Goal: Information Seeking & Learning: Check status

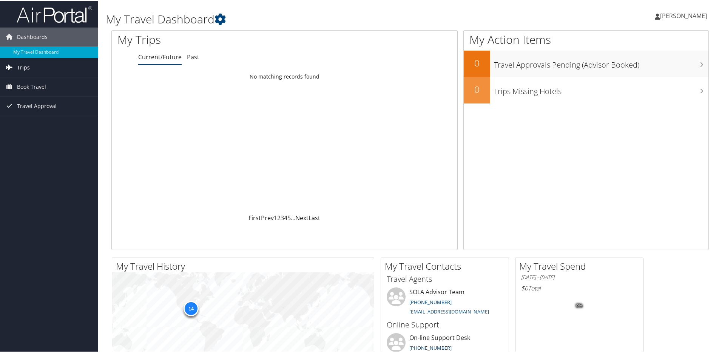
click at [17, 65] on span "Trips" at bounding box center [23, 66] width 13 height 19
click at [20, 91] on link "Past Trips" at bounding box center [49, 93] width 98 height 11
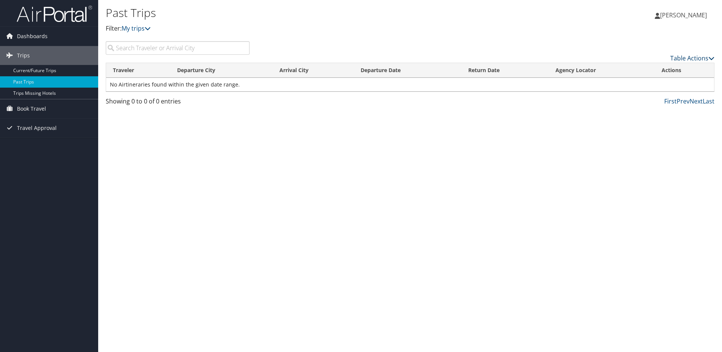
click at [711, 56] on icon at bounding box center [711, 58] width 6 height 6
click at [711, 56] on div at bounding box center [361, 176] width 722 height 352
click at [144, 29] on link "My trips" at bounding box center [136, 28] width 29 height 8
click at [151, 26] on icon at bounding box center [148, 28] width 6 height 6
click at [32, 56] on link "Trips" at bounding box center [49, 55] width 98 height 19
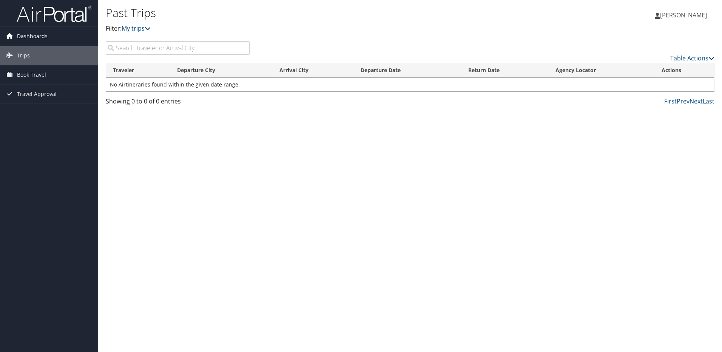
click at [30, 37] on span "Dashboards" at bounding box center [32, 36] width 31 height 19
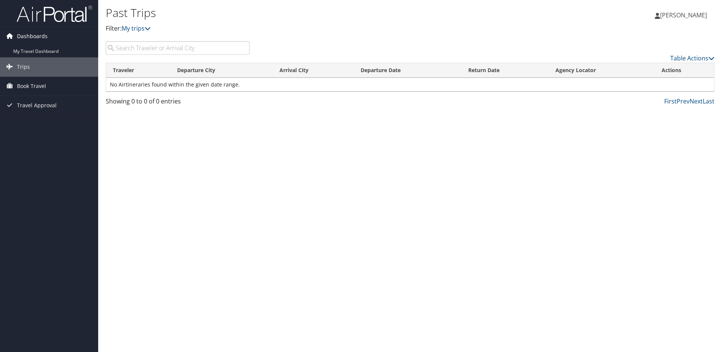
click at [6, 37] on icon at bounding box center [9, 35] width 11 height 11
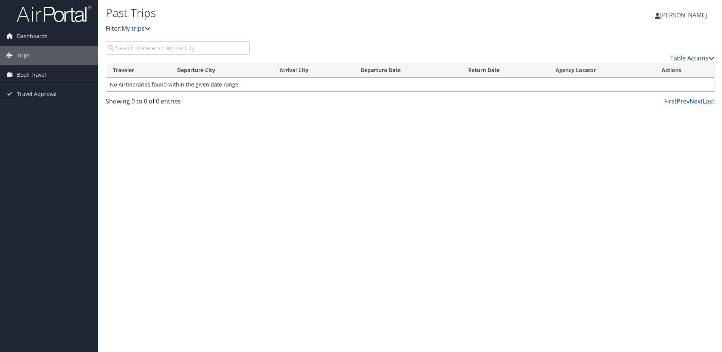
click at [706, 58] on link "Table Actions" at bounding box center [692, 58] width 44 height 8
click at [658, 79] on link "Column Visibility" at bounding box center [661, 82] width 99 height 13
click at [648, 48] on div at bounding box center [361, 176] width 722 height 352
click at [25, 95] on span "Travel Approval" at bounding box center [37, 94] width 40 height 19
click at [29, 134] on link "Canceled Trips" at bounding box center [49, 131] width 98 height 11
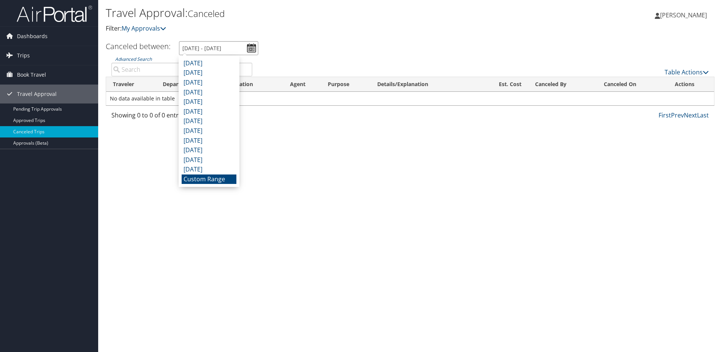
click at [251, 49] on input "[DATE] - [DATE]" at bounding box center [218, 48] width 79 height 14
click at [213, 178] on li "Custom Range" at bounding box center [209, 179] width 55 height 10
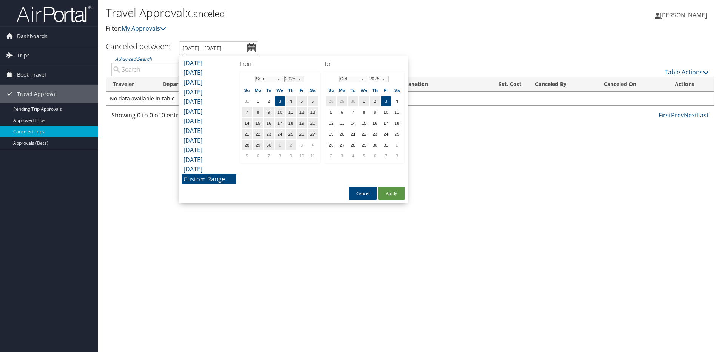
click at [298, 79] on select "1975 1976 1977 1978 1979 1980 1981 1982 1983 1984 1985 1986 1987 1988 1989 1990…" at bounding box center [294, 78] width 20 height 7
click at [280, 79] on select "Jan Feb Mar Apr May Jun [DATE] Aug Sep Oct Nov Dec" at bounding box center [269, 78] width 28 height 7
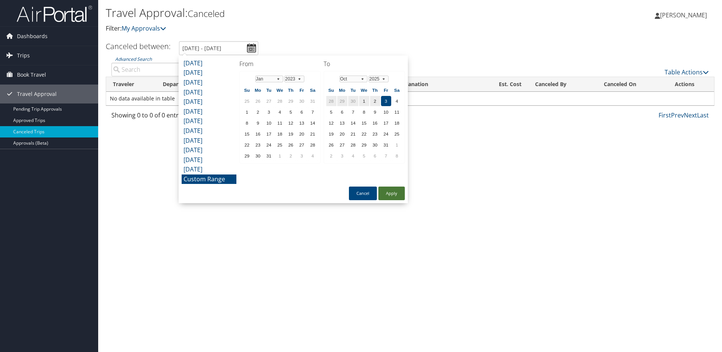
click at [388, 195] on button "Apply" at bounding box center [391, 193] width 26 height 14
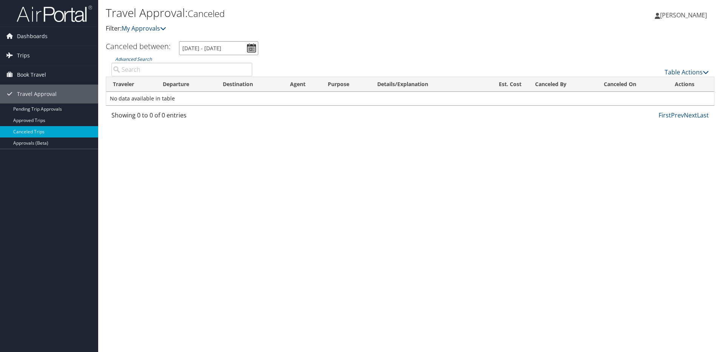
click at [252, 50] on input "[DATE] - [DATE]" at bounding box center [218, 48] width 79 height 14
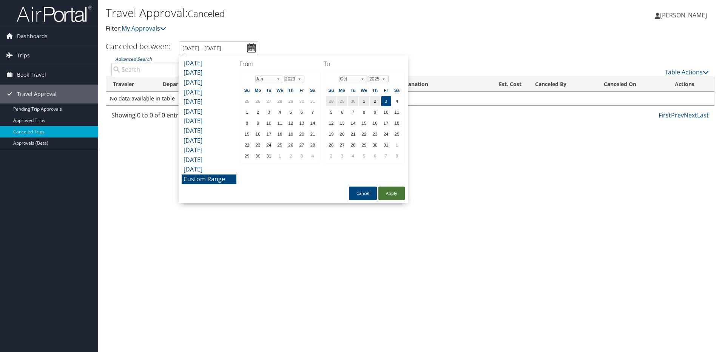
click at [387, 195] on button "Apply" at bounding box center [391, 193] width 26 height 14
type input "[DATE] - [DATE]"
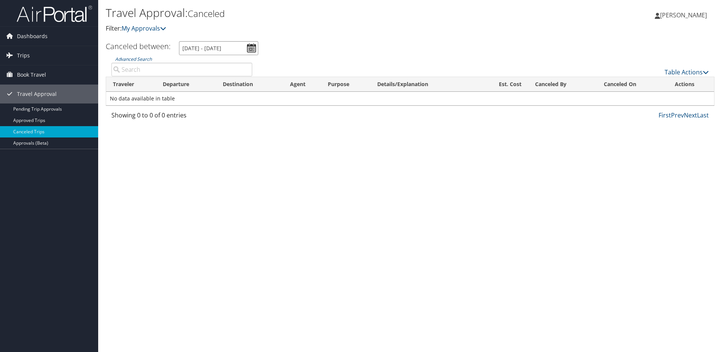
click at [253, 46] on input "[DATE] - [DATE]" at bounding box center [218, 48] width 79 height 14
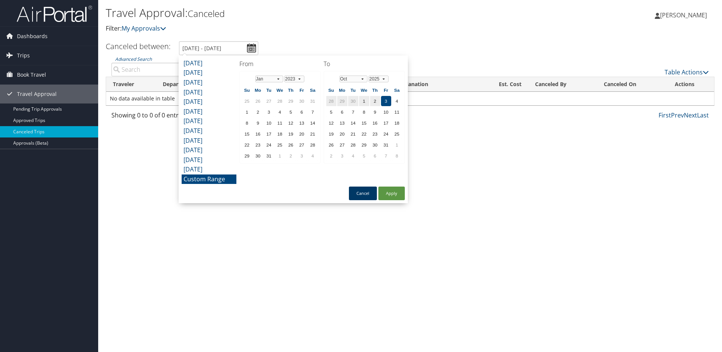
click at [357, 191] on button "Cancel" at bounding box center [363, 193] width 28 height 14
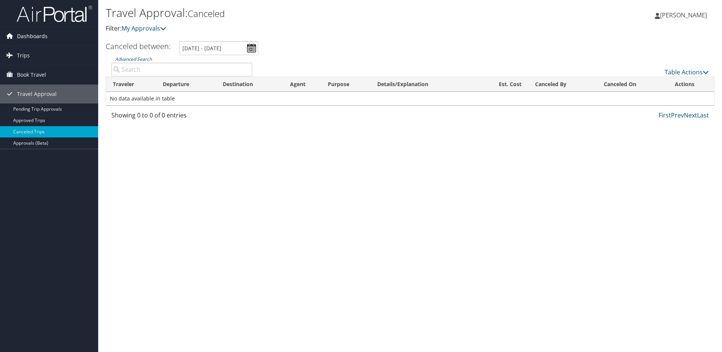
click at [40, 37] on span "Dashboards" at bounding box center [32, 36] width 31 height 19
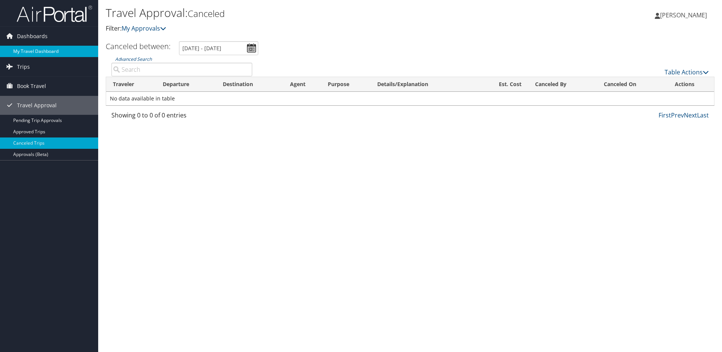
click at [40, 52] on link "My Travel Dashboard" at bounding box center [49, 51] width 98 height 11
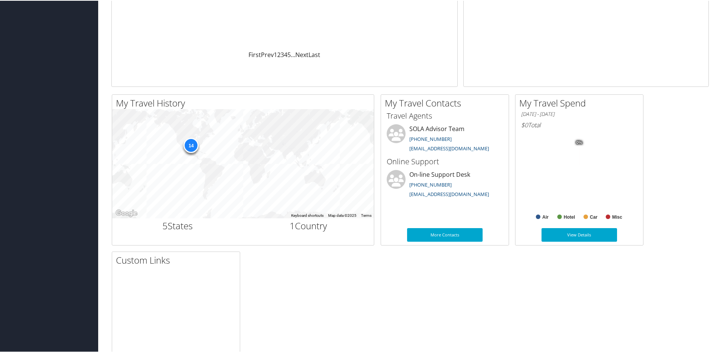
scroll to position [171, 0]
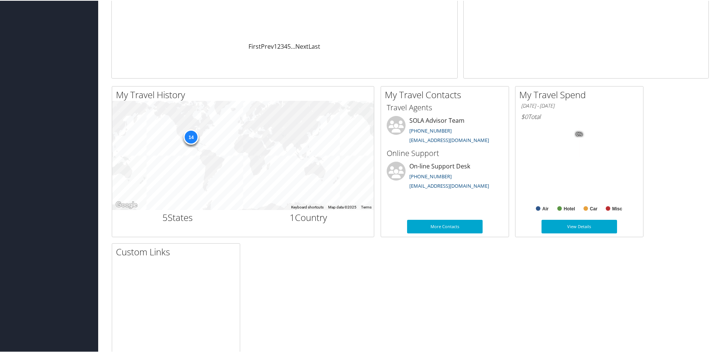
drag, startPoint x: 716, startPoint y: 145, endPoint x: 717, endPoint y: 122, distance: 23.0
click at [717, 122] on div "My Travel Dashboard Maidie McCray Maidie McCray My Settings Travel Agency Conta…" at bounding box center [410, 114] width 624 height 570
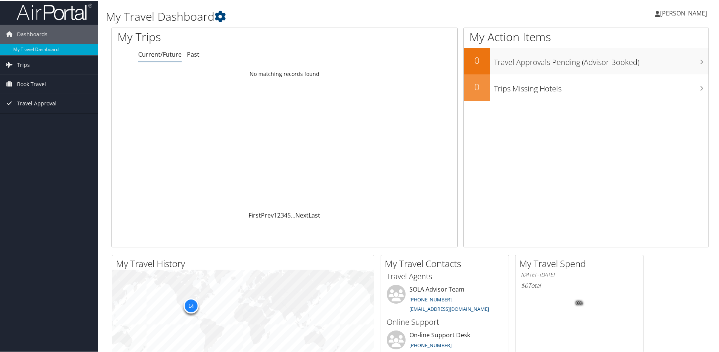
scroll to position [0, 0]
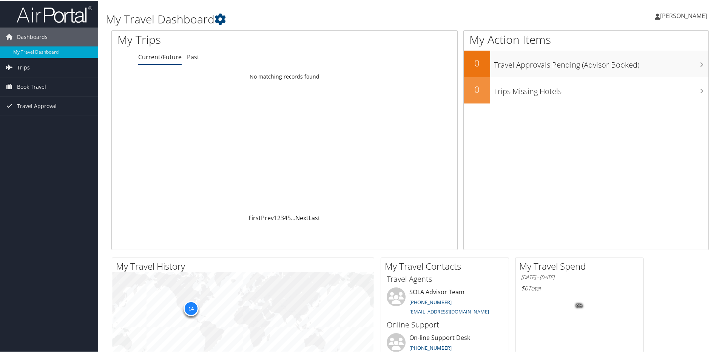
click at [666, 15] on span "[PERSON_NAME]" at bounding box center [683, 15] width 47 height 8
click at [637, 122] on link "Sign Out" at bounding box center [663, 123] width 84 height 13
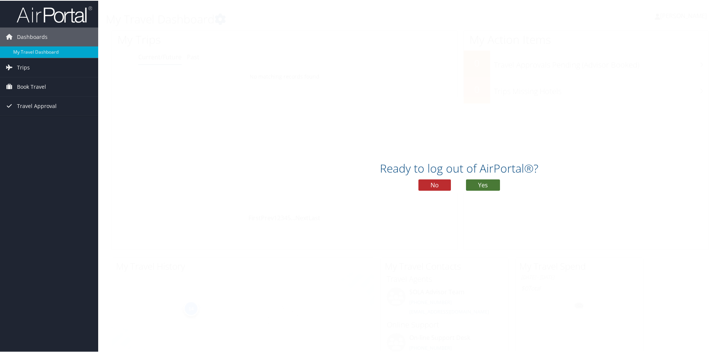
click at [485, 181] on button "Yes" at bounding box center [483, 184] width 34 height 11
